Goal: Transaction & Acquisition: Purchase product/service

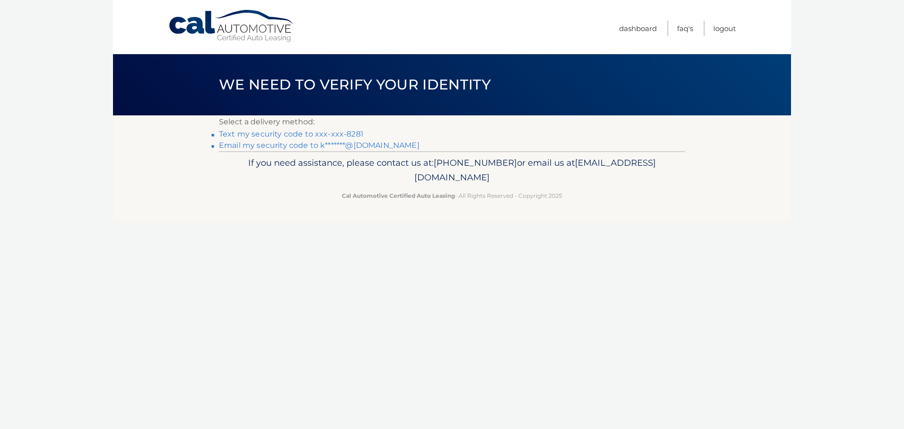
click at [256, 132] on link "Text my security code to xxx-xxx-8281" at bounding box center [291, 134] width 145 height 9
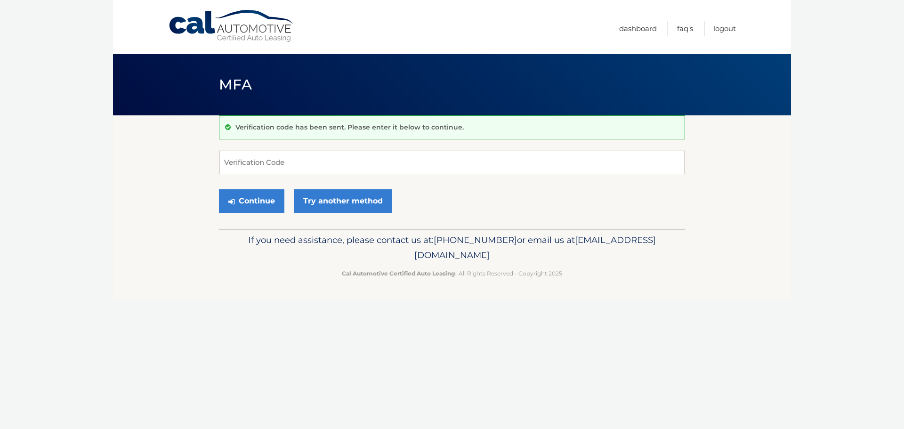
click at [260, 167] on input "Verification Code" at bounding box center [452, 163] width 466 height 24
type input "538485"
click at [260, 209] on button "Continue" at bounding box center [251, 201] width 65 height 24
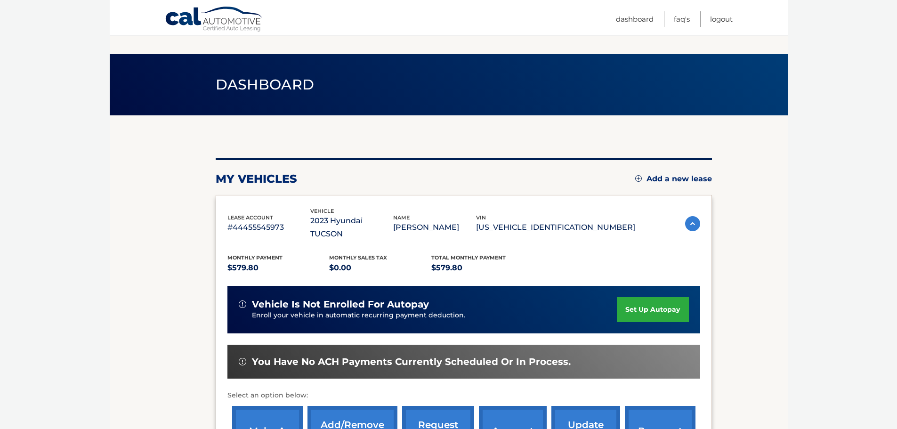
scroll to position [94, 0]
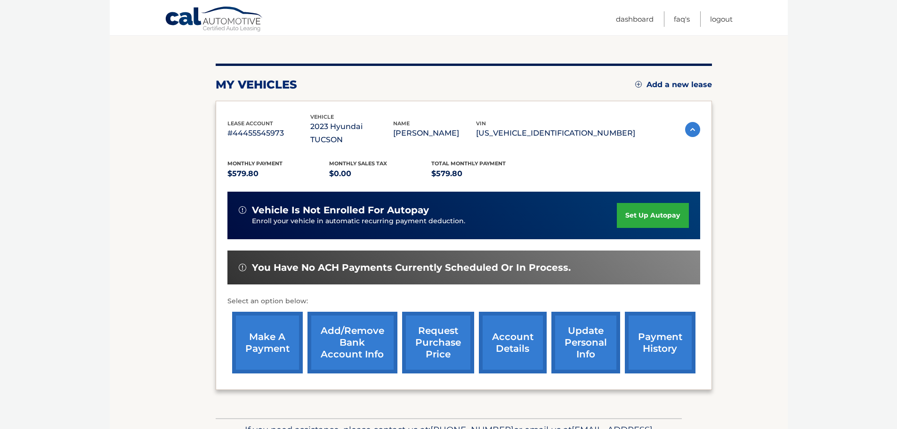
click at [271, 332] on link "make a payment" at bounding box center [267, 343] width 71 height 62
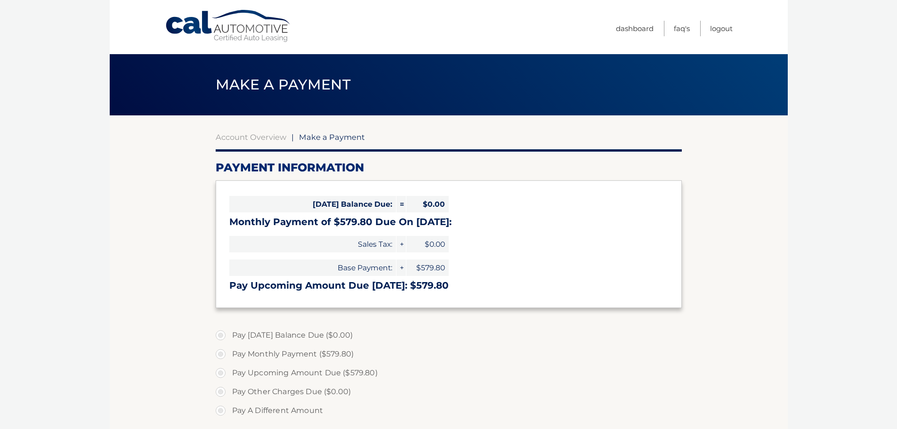
select select "NzA2YTBmYzEtOGUxYi00NGEyLWIyNDYtYjY1YzIxYzI2ZmI1"
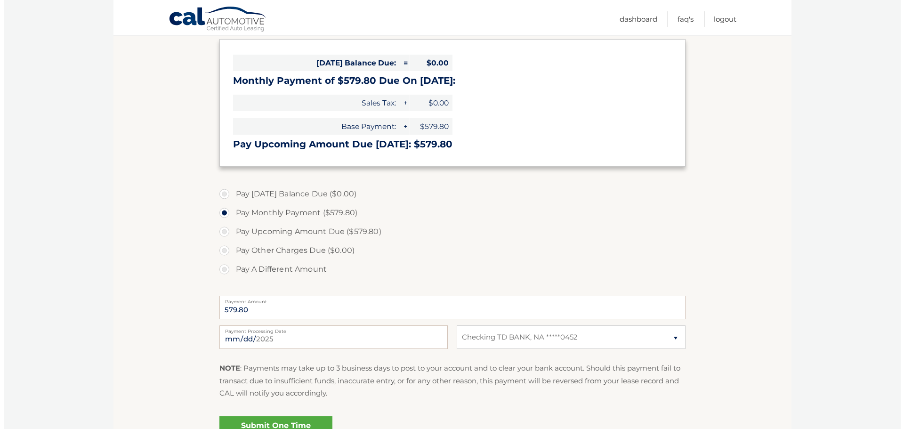
scroll to position [188, 0]
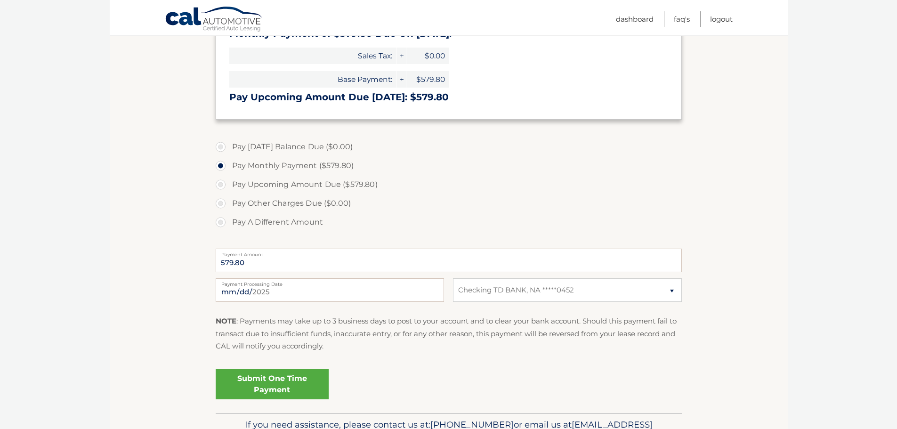
click at [276, 381] on link "Submit One Time Payment" at bounding box center [272, 384] width 113 height 30
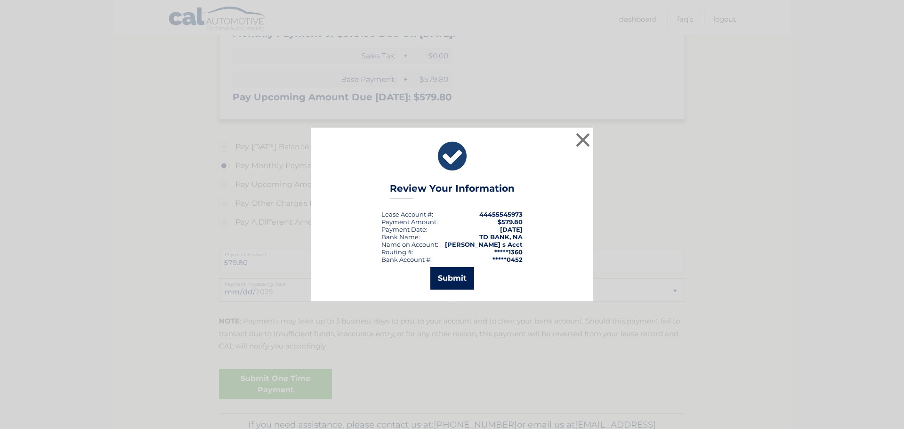
click at [438, 281] on button "Submit" at bounding box center [452, 278] width 44 height 23
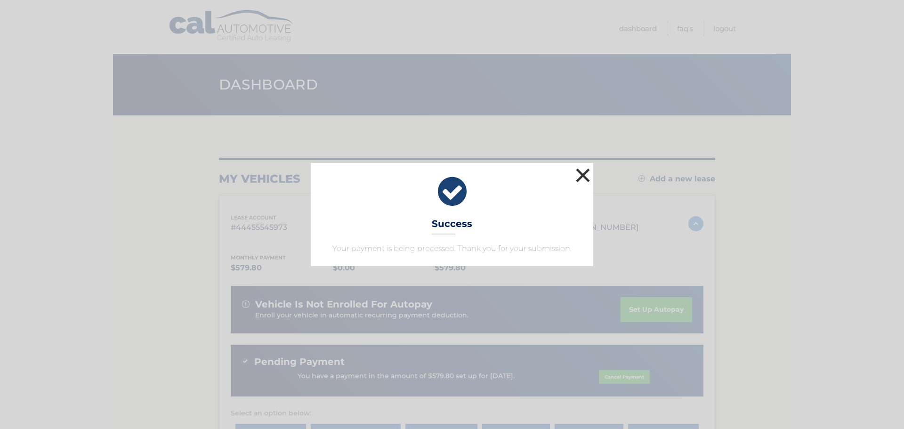
click at [585, 176] on button "×" at bounding box center [583, 175] width 19 height 19
